Goal: Transaction & Acquisition: Purchase product/service

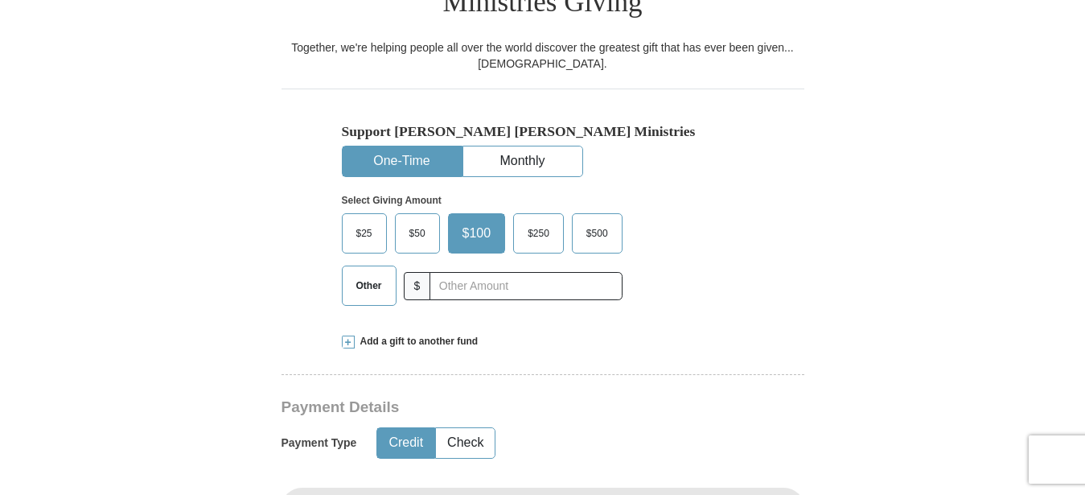
scroll to position [467, 0]
click at [393, 146] on button "One-Time" at bounding box center [402, 161] width 119 height 30
click at [445, 272] on input "text" at bounding box center [526, 286] width 192 height 28
click at [458, 272] on input "text" at bounding box center [526, 286] width 192 height 28
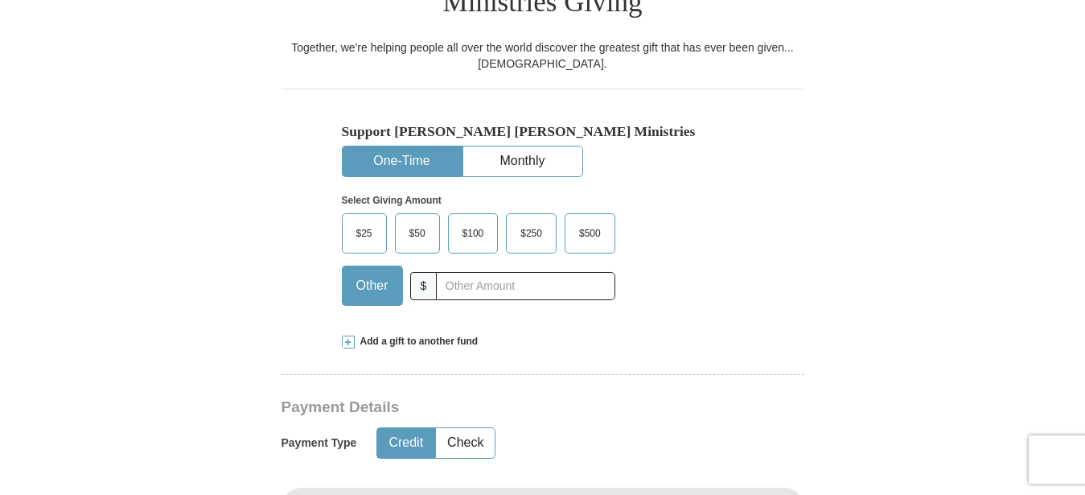
click at [397, 146] on button "One-Time" at bounding box center [402, 161] width 119 height 30
click at [469, 272] on input "text" at bounding box center [525, 286] width 179 height 28
drag, startPoint x: 664, startPoint y: 249, endPoint x: 661, endPoint y: 234, distance: 15.6
click at [665, 249] on div "$25 $50 $100 $250 $500 $" at bounding box center [509, 265] width 334 height 105
click at [398, 146] on button "One-Time" at bounding box center [402, 161] width 119 height 30
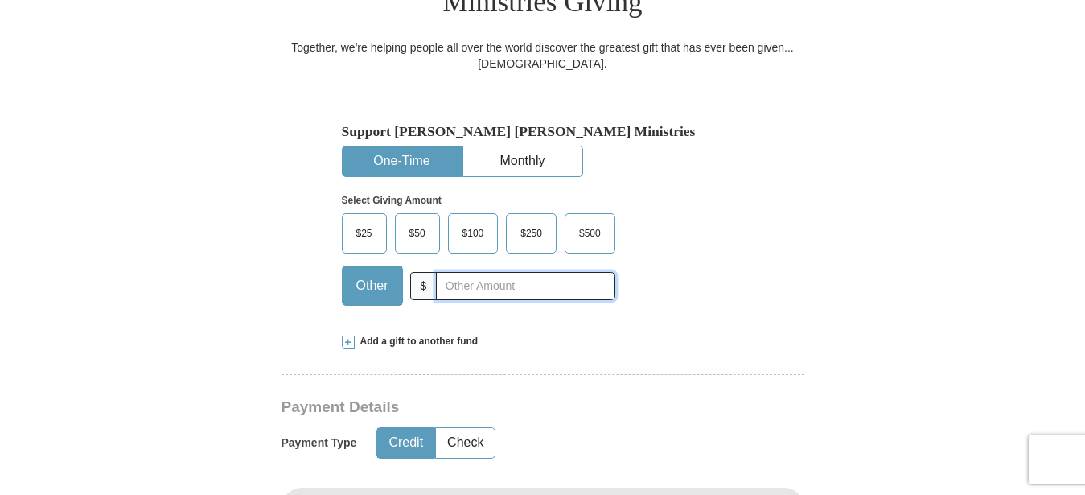
click at [496, 272] on input "text" at bounding box center [525, 286] width 179 height 28
type input "157.00"
click at [399, 428] on button "Credit" at bounding box center [405, 443] width 57 height 30
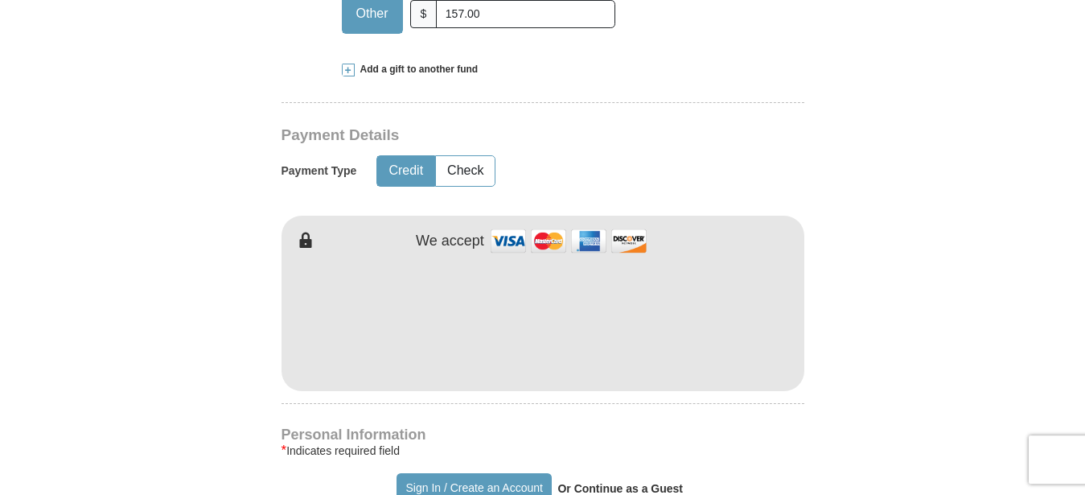
scroll to position [935, 0]
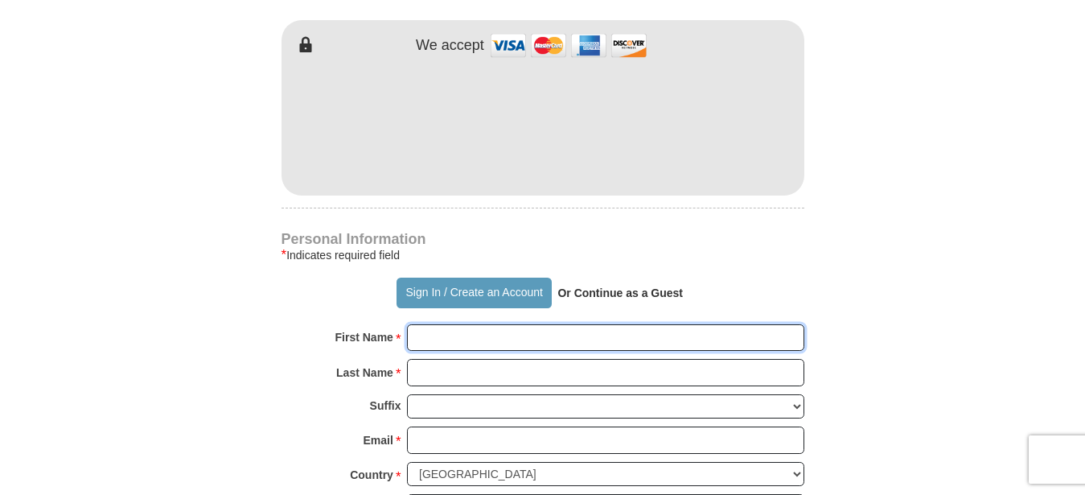
click at [462, 324] on input "First Name *" at bounding box center [605, 337] width 397 height 27
type input "[PERSON_NAME]"
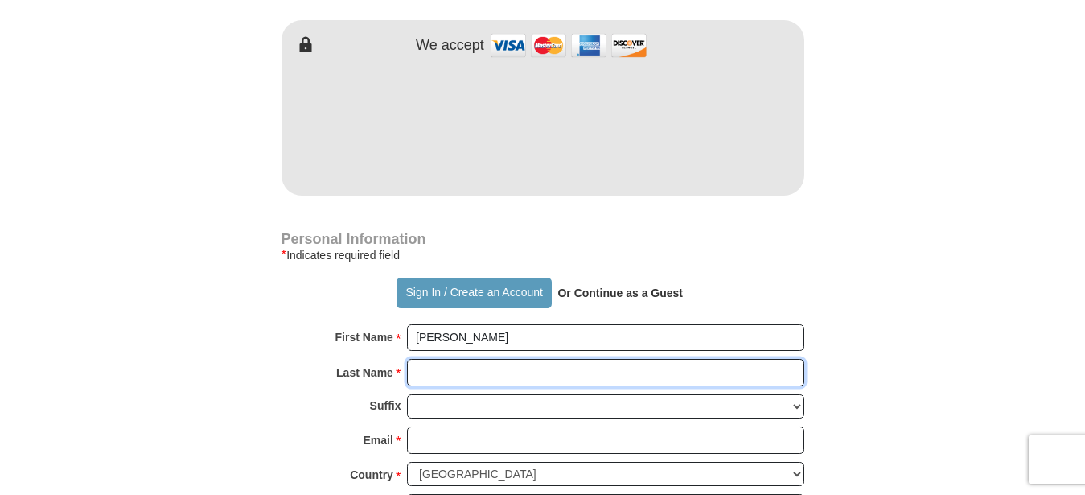
type input "[PERSON_NAME]"
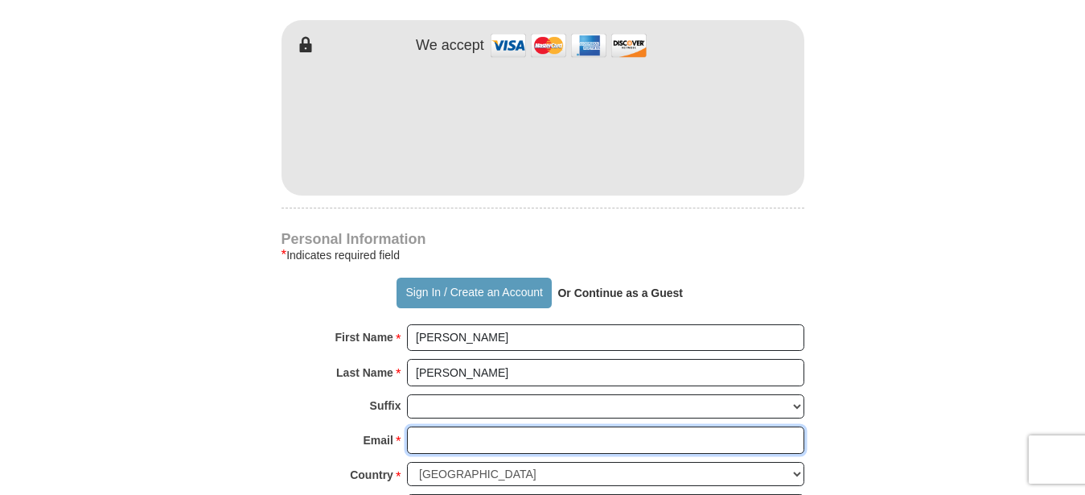
type input "[EMAIL_ADDRESS][DOMAIN_NAME]"
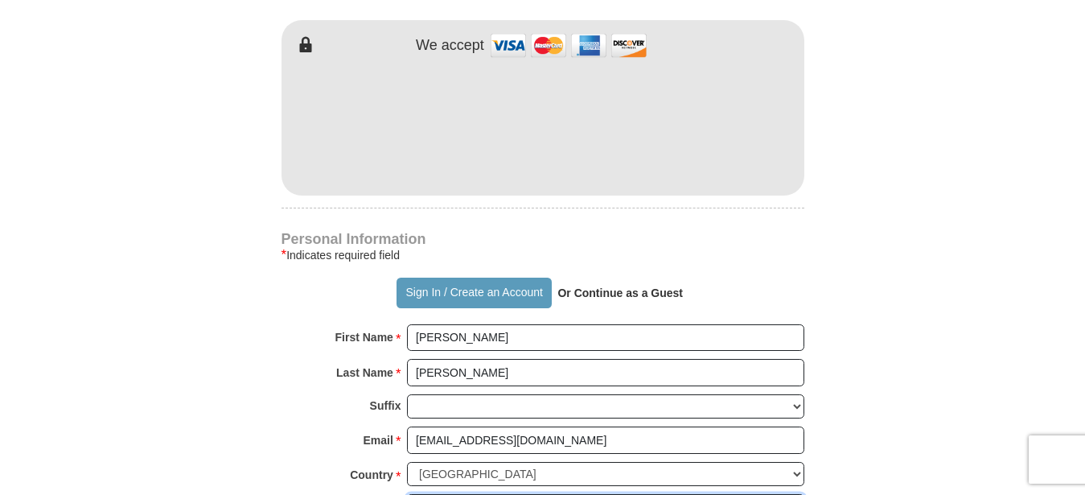
type input "[STREET_ADDRESS]"
type input "[GEOGRAPHIC_DATA]"
select select "MS"
type input "39114-6134"
type input "6016227069"
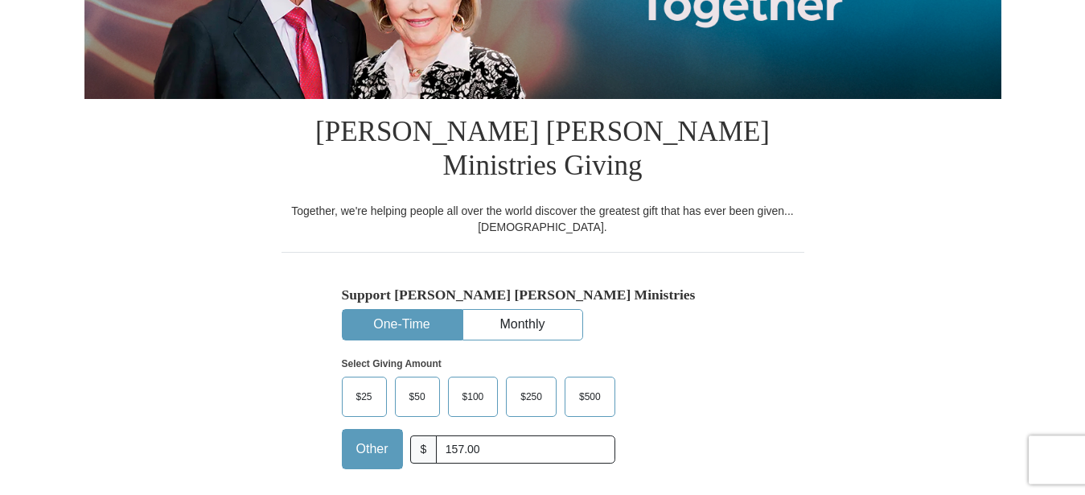
scroll to position [123, 0]
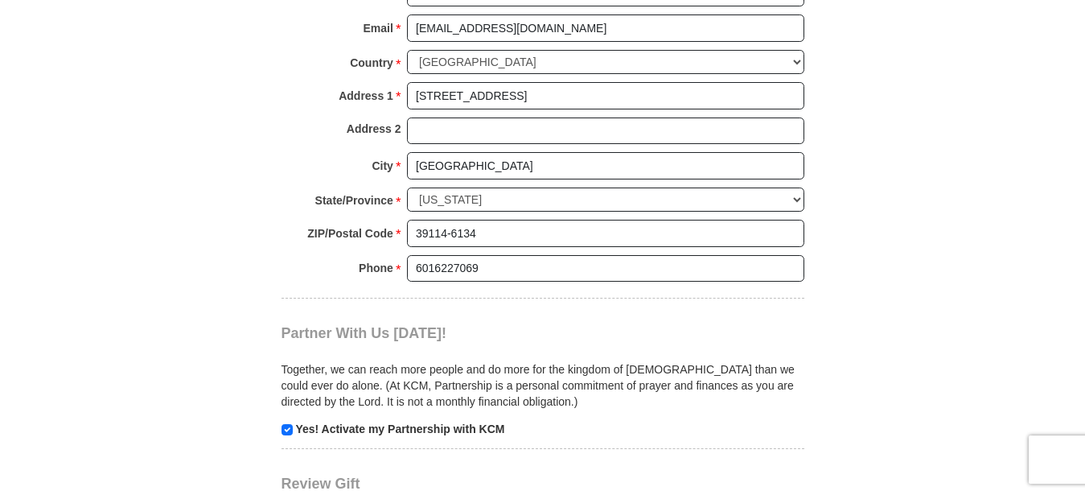
scroll to position [1525, 0]
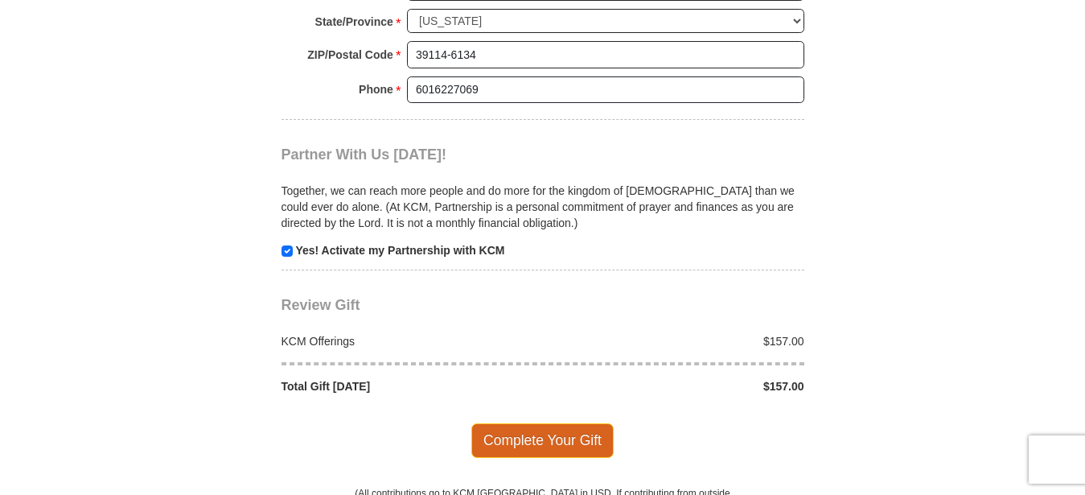
click at [560, 423] on span "Complete Your Gift" at bounding box center [542, 440] width 142 height 34
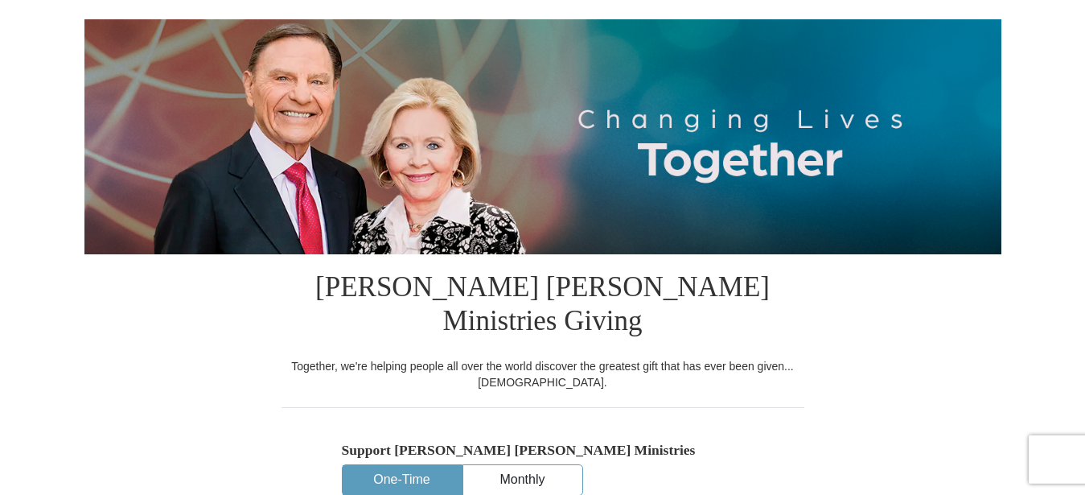
scroll to position [123, 0]
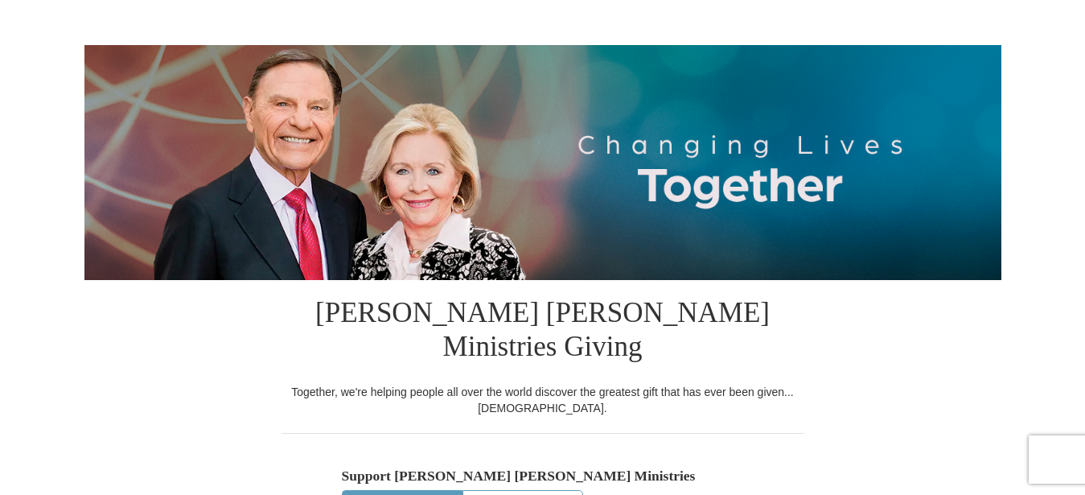
select select "MS"
